Goal: Find specific page/section: Find specific page/section

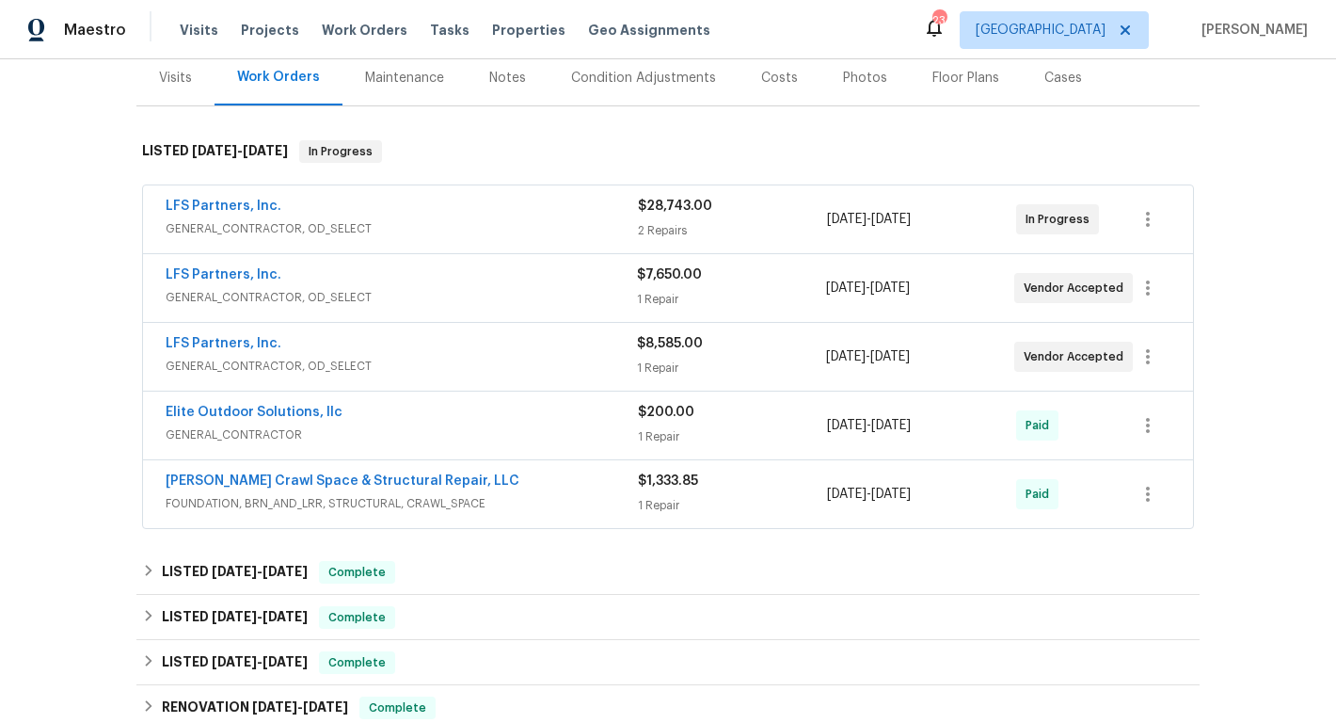
scroll to position [233, 0]
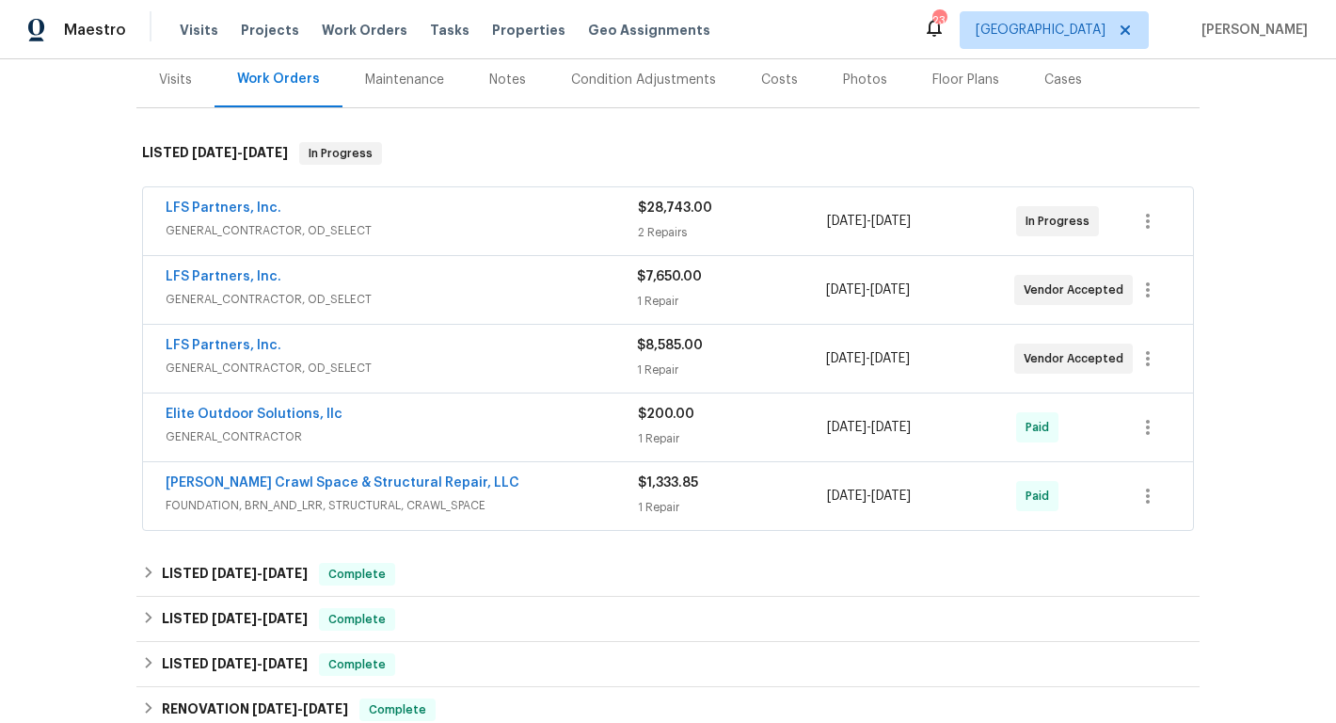
click at [171, 78] on div "Visits" at bounding box center [175, 80] width 33 height 19
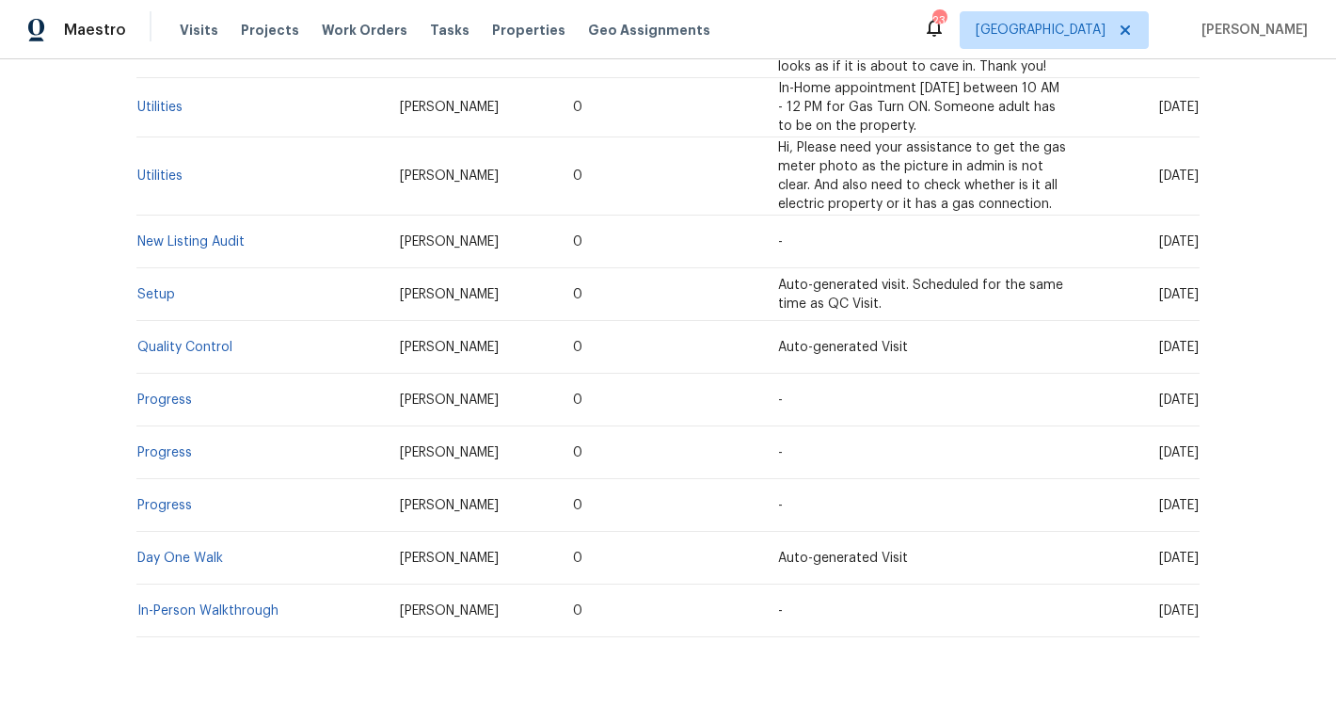
scroll to position [1090, 0]
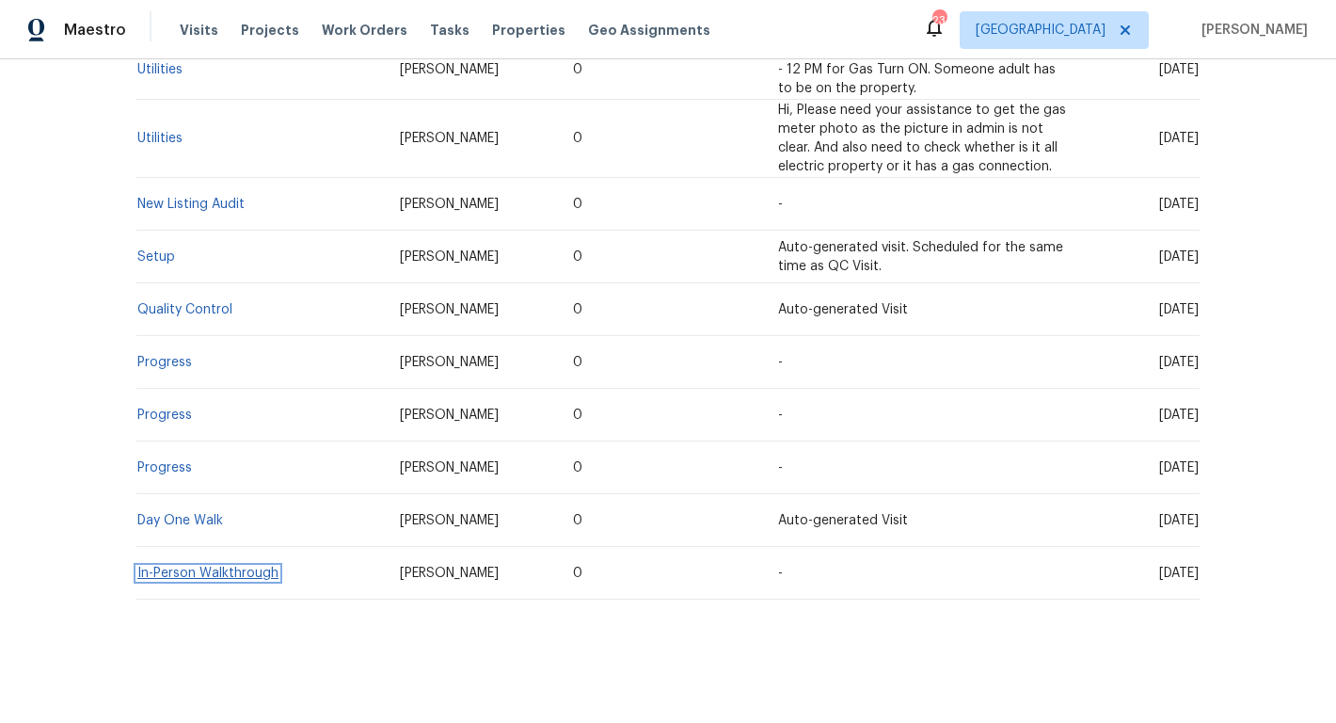
click at [215, 567] on link "In-Person Walkthrough" at bounding box center [207, 573] width 141 height 13
